Goal: Task Accomplishment & Management: Use online tool/utility

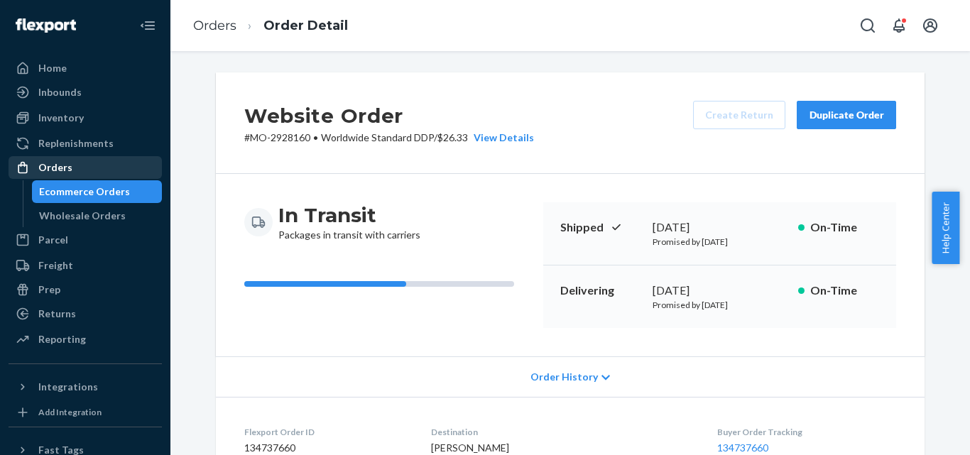
click at [75, 168] on div "Orders" at bounding box center [85, 168] width 150 height 20
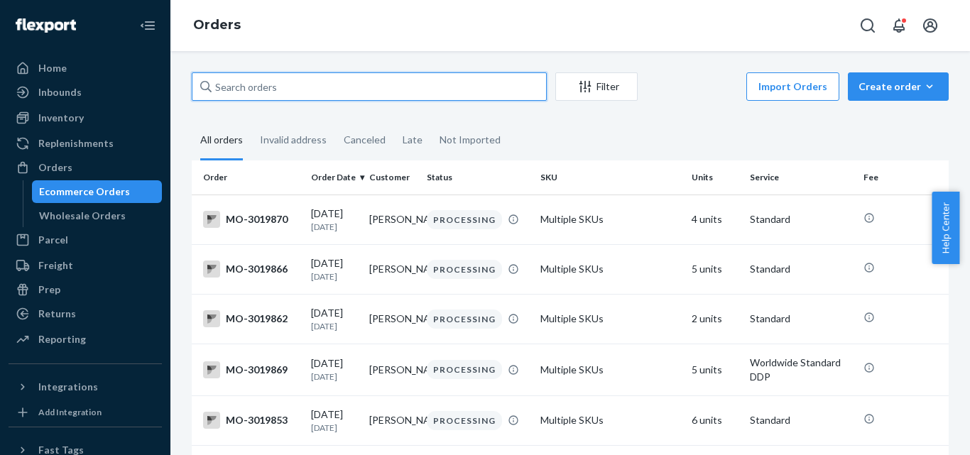
click at [319, 87] on input "text" at bounding box center [369, 86] width 355 height 28
paste input "[EMAIL_ADDRESS][DOMAIN_NAME]"
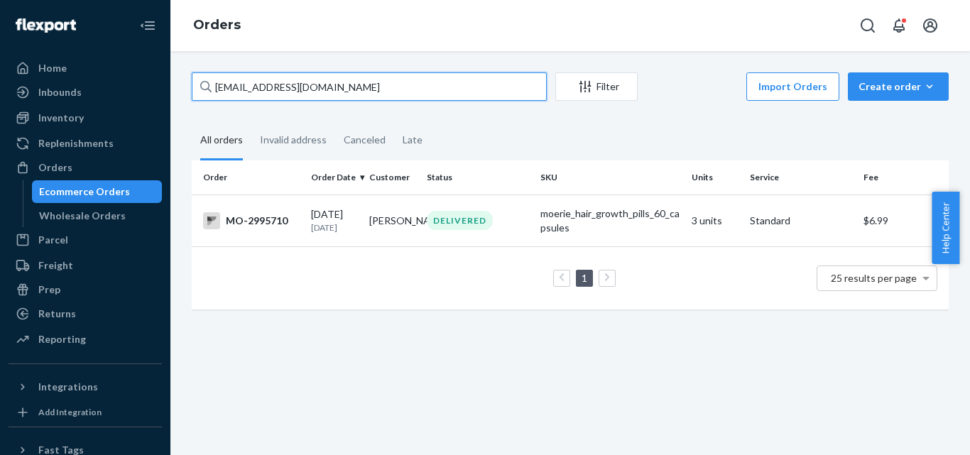
click at [363, 86] on input "[EMAIL_ADDRESS][DOMAIN_NAME]" at bounding box center [369, 86] width 355 height 28
paste input "2995710"
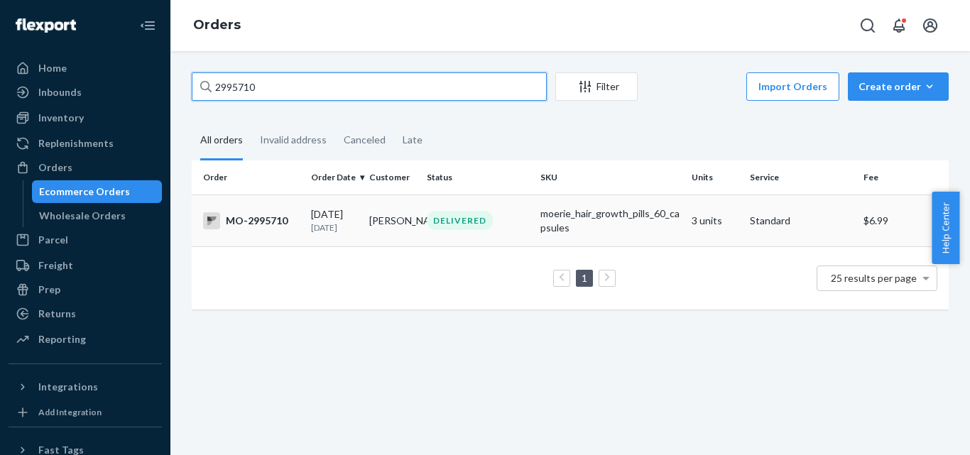
type input "2995710"
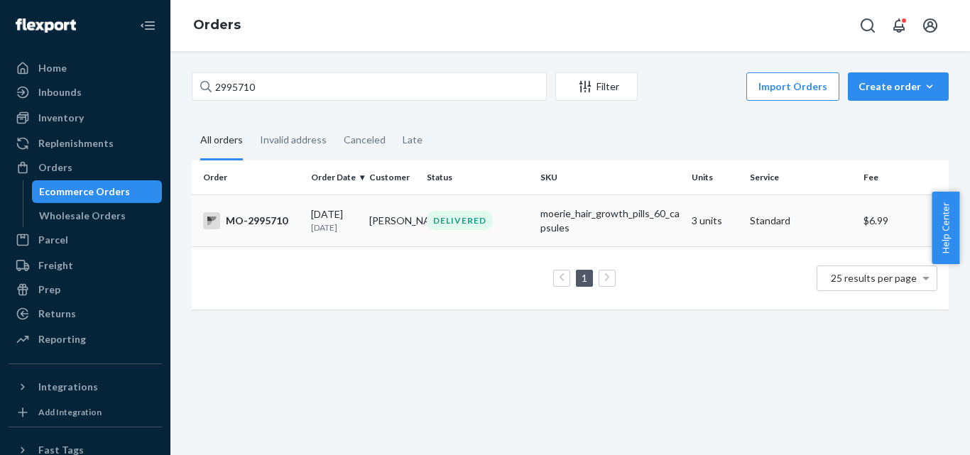
click at [273, 221] on div "MO-2995710" at bounding box center [251, 220] width 97 height 17
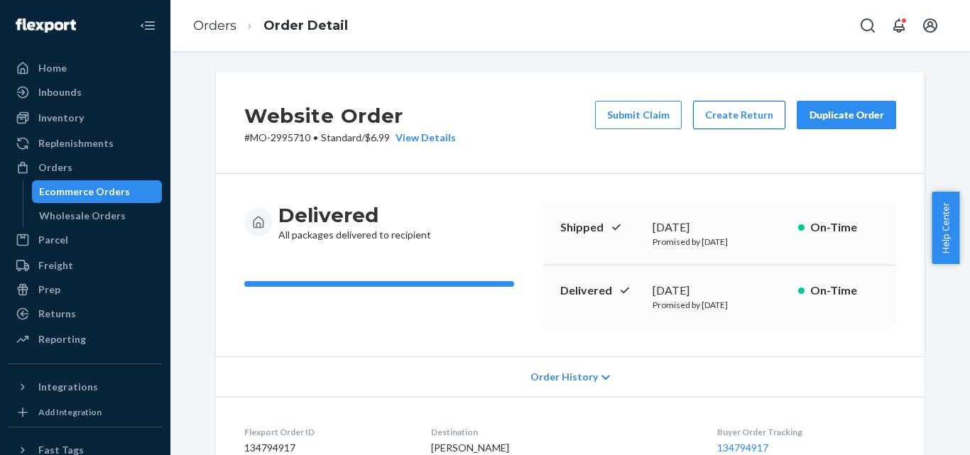
click at [723, 112] on button "Create Return" at bounding box center [739, 115] width 92 height 28
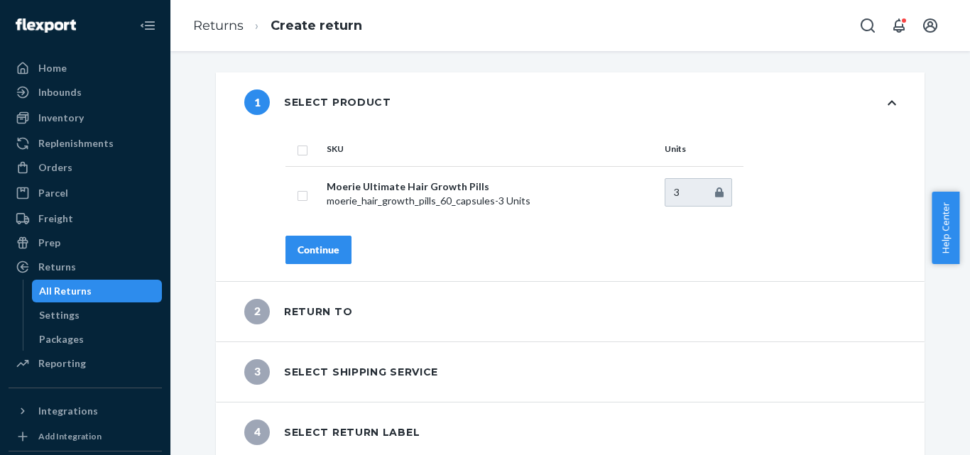
click at [333, 159] on th "SKU" at bounding box center [490, 149] width 338 height 34
click at [299, 155] on input "checkbox" at bounding box center [302, 148] width 11 height 15
checkbox input "true"
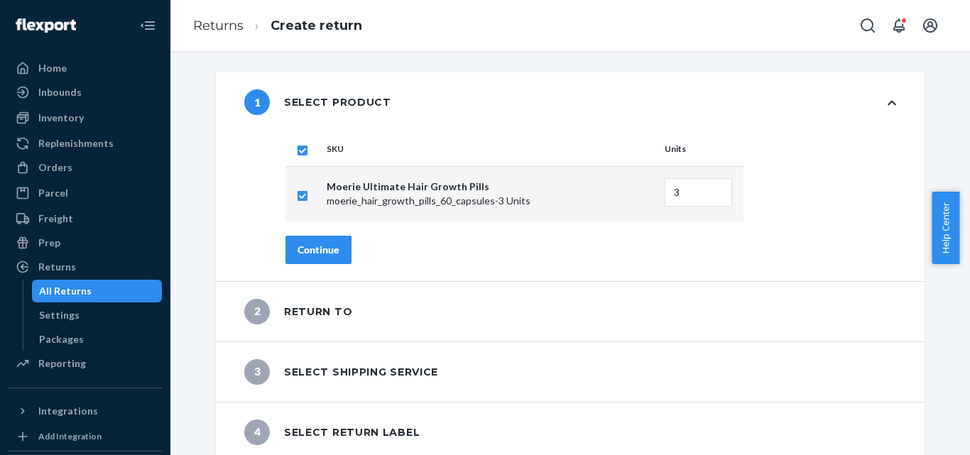
click at [322, 246] on div "Continue" at bounding box center [318, 250] width 42 height 14
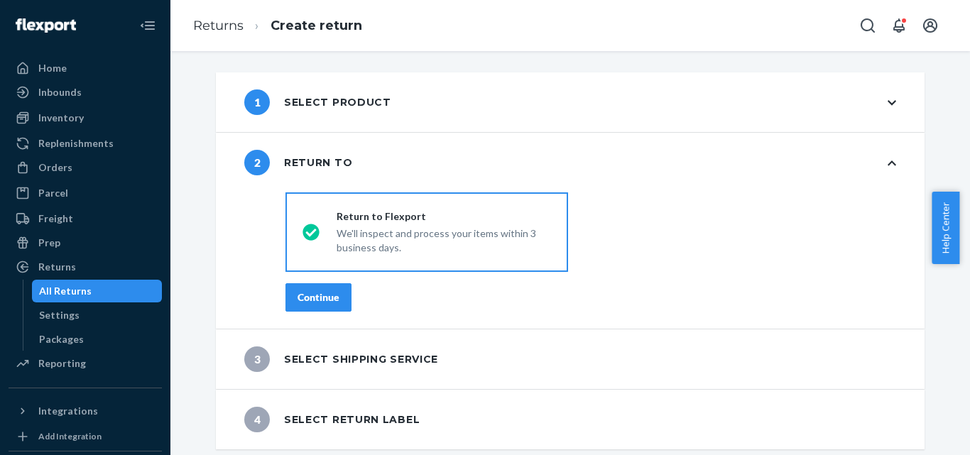
click at [323, 292] on div "Continue" at bounding box center [318, 297] width 42 height 14
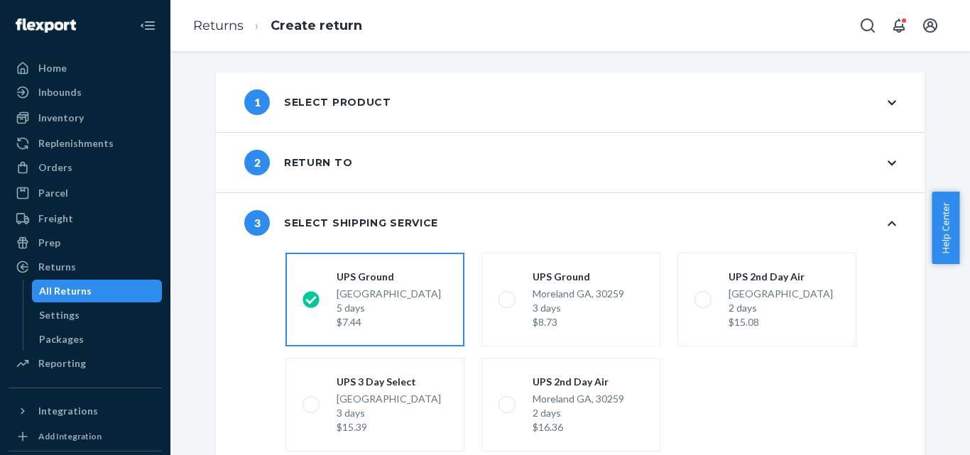
scroll to position [114, 0]
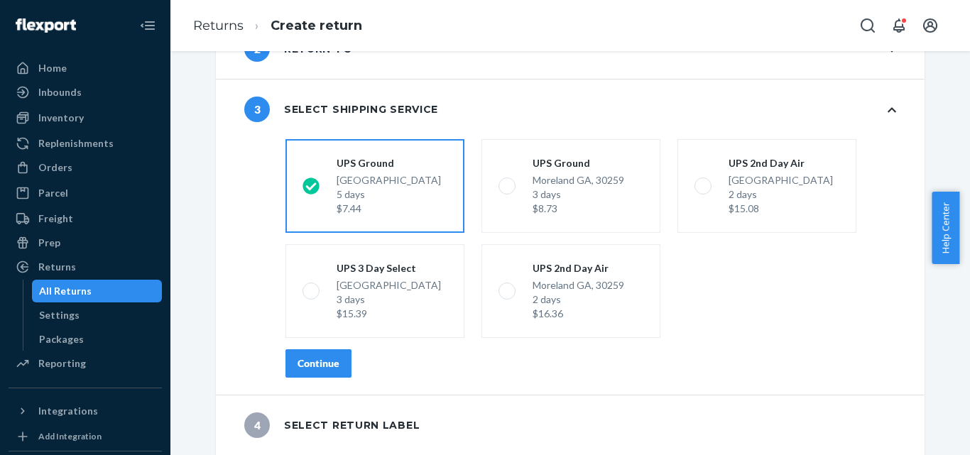
click at [307, 364] on div "Continue" at bounding box center [318, 363] width 42 height 14
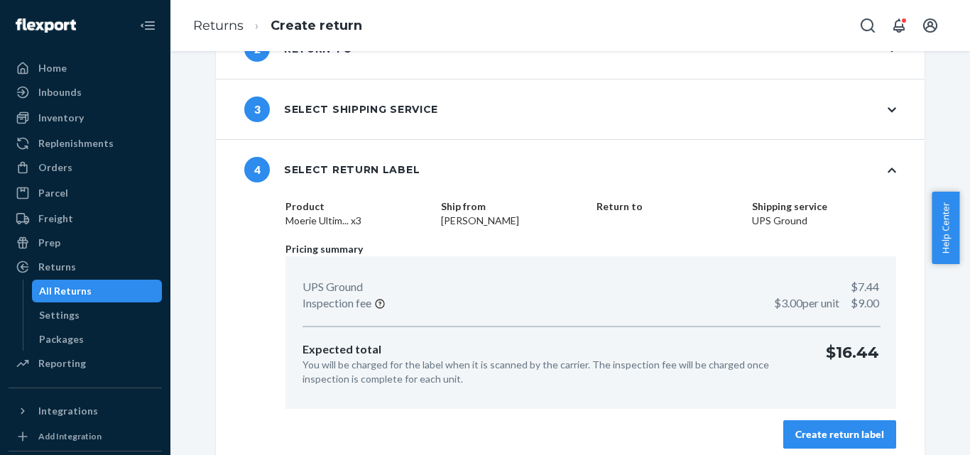
scroll to position [124, 0]
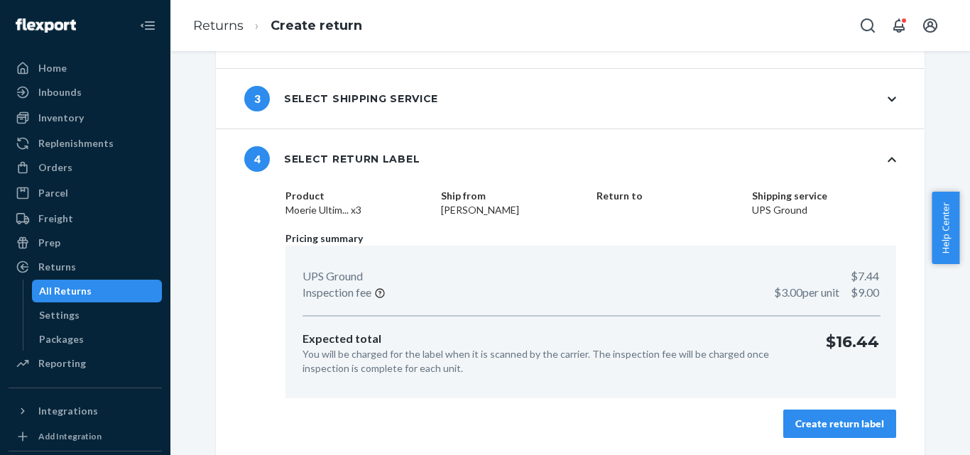
click at [835, 425] on div "Create return label" at bounding box center [839, 424] width 89 height 14
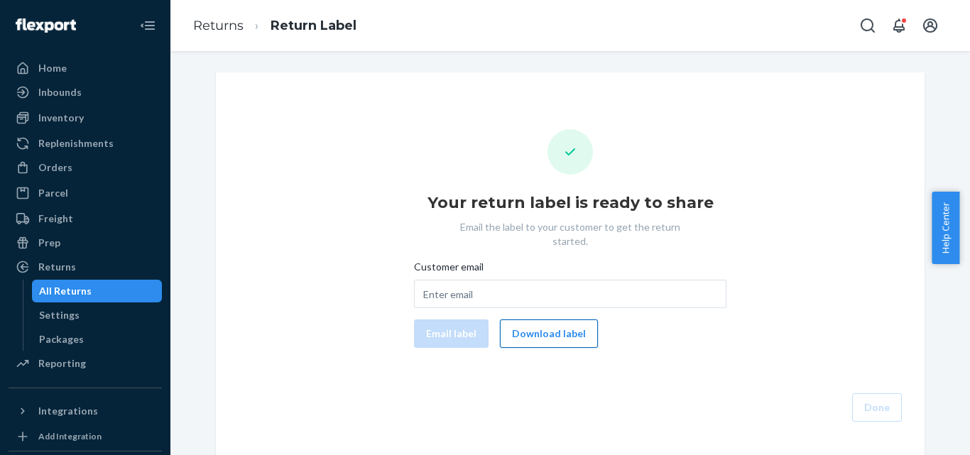
click at [536, 322] on button "Download label" at bounding box center [549, 333] width 98 height 28
